Goal: Book appointment/travel/reservation

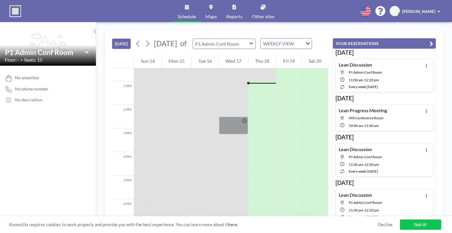
scroll to position [294, 0]
click at [149, 47] on icon at bounding box center [147, 44] width 3 height 6
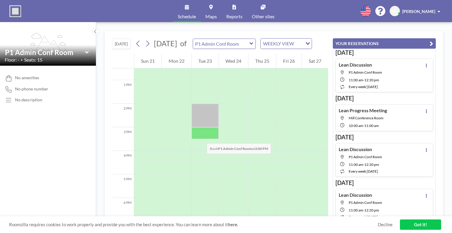
click at [201, 137] on div at bounding box center [204, 133] width 27 height 12
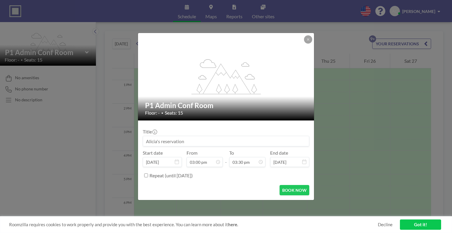
click at [201, 137] on input at bounding box center [226, 141] width 166 height 10
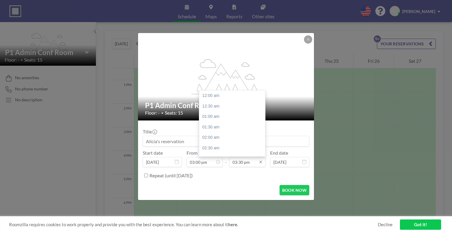
scroll to position [325, 0]
click at [257, 163] on input "03:30 pm" at bounding box center [247, 162] width 36 height 10
click at [220, 108] on div "04:00 pm" at bounding box center [233, 106] width 69 height 11
type input "04:00 pm"
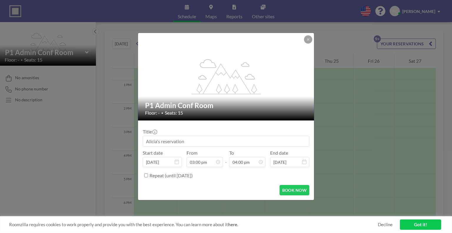
click at [154, 139] on input at bounding box center [226, 141] width 166 height 10
type input "Innova"
click at [299, 191] on button "BOOK NOW" at bounding box center [294, 190] width 30 height 10
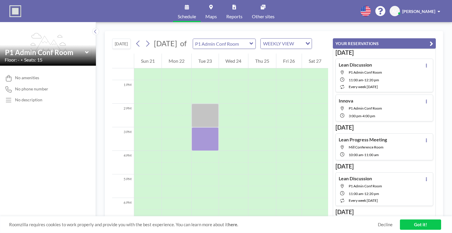
click at [72, 181] on div "No amenities No phone number No description" at bounding box center [48, 149] width 96 height 167
click at [253, 45] on icon at bounding box center [251, 43] width 4 height 2
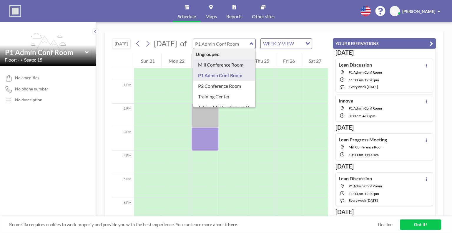
type input "Mill Conference Room"
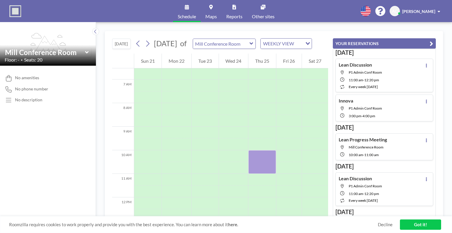
scroll to position [176, 0]
